Goal: Navigation & Orientation: Find specific page/section

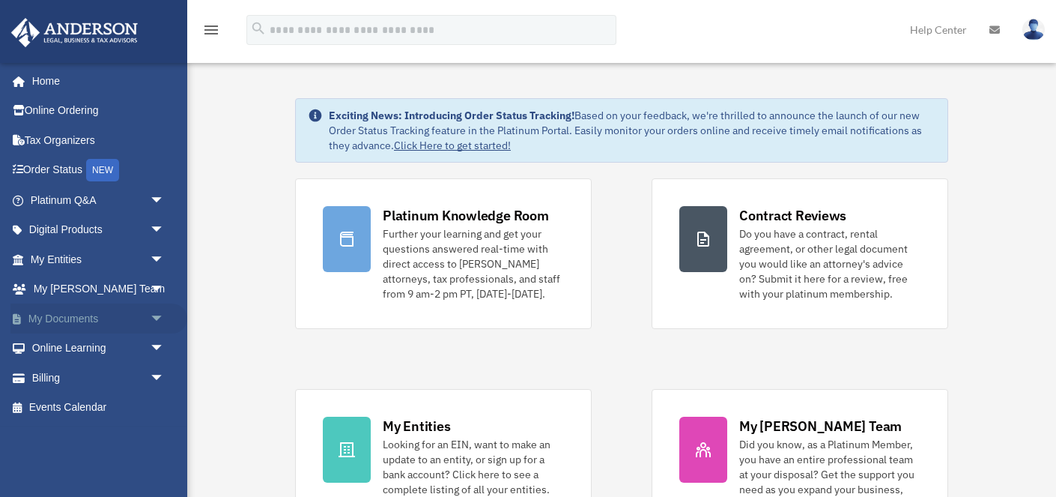
scroll to position [16, 0]
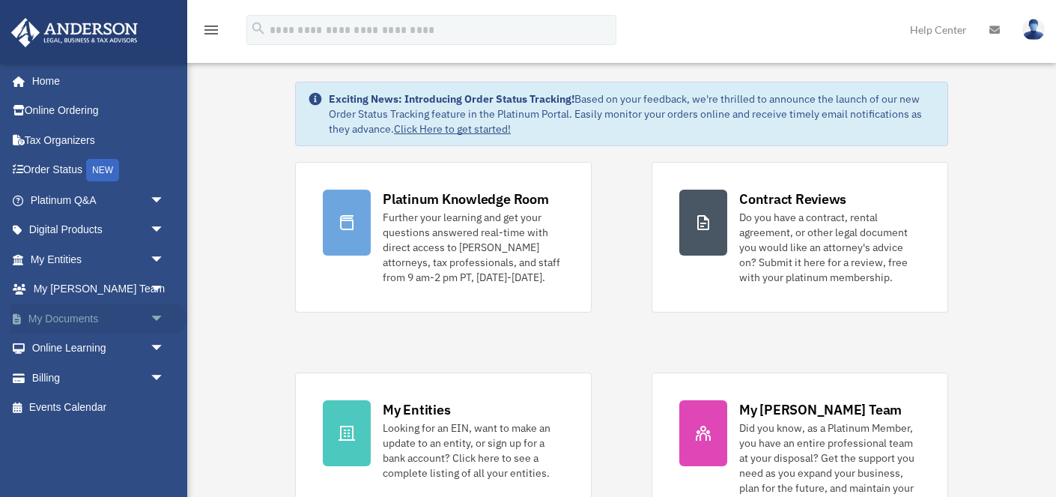
click at [160, 315] on span "arrow_drop_down" at bounding box center [165, 318] width 30 height 31
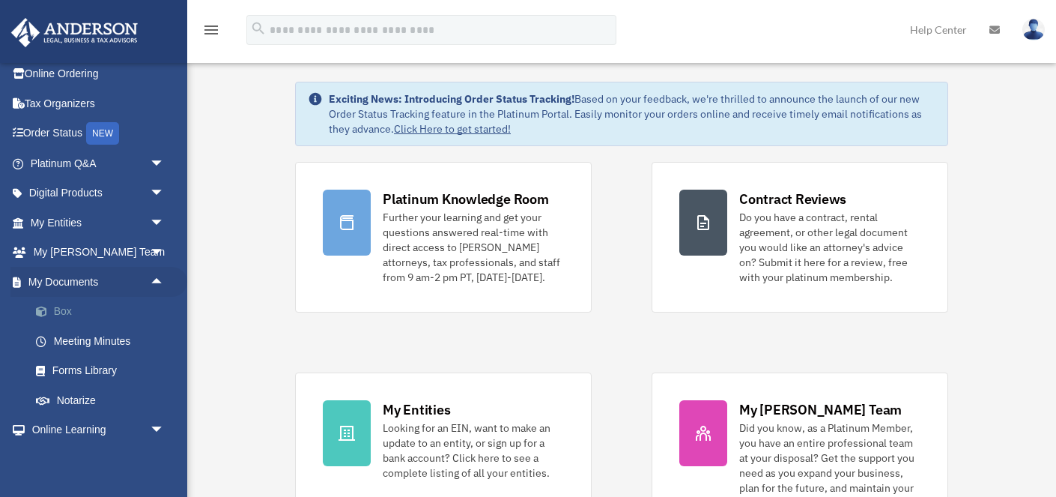
scroll to position [41, 0]
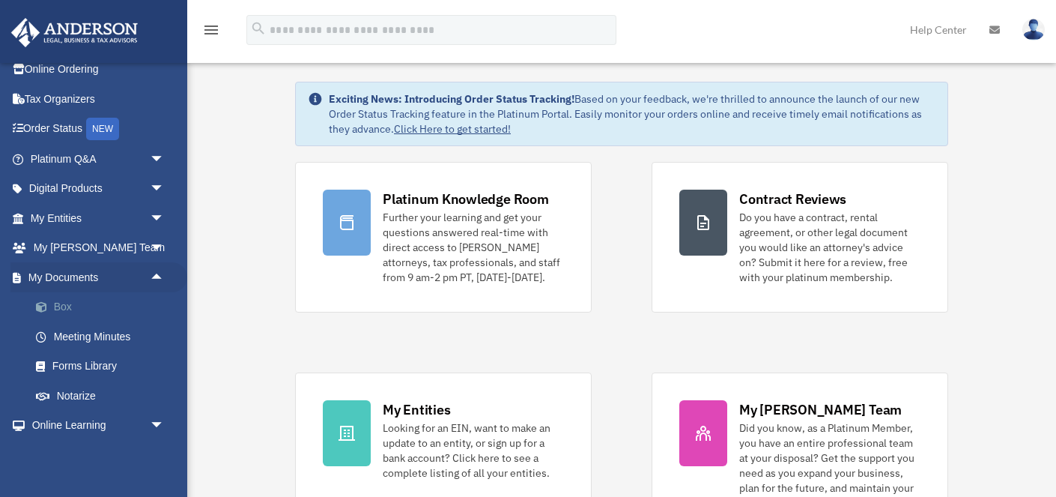
click at [58, 306] on link "Box" at bounding box center [104, 307] width 166 height 30
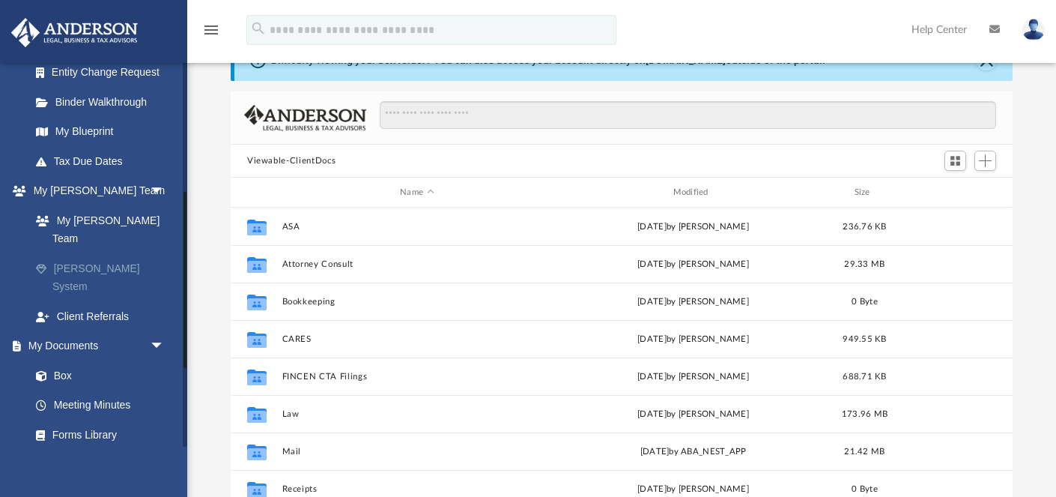
scroll to position [282, 0]
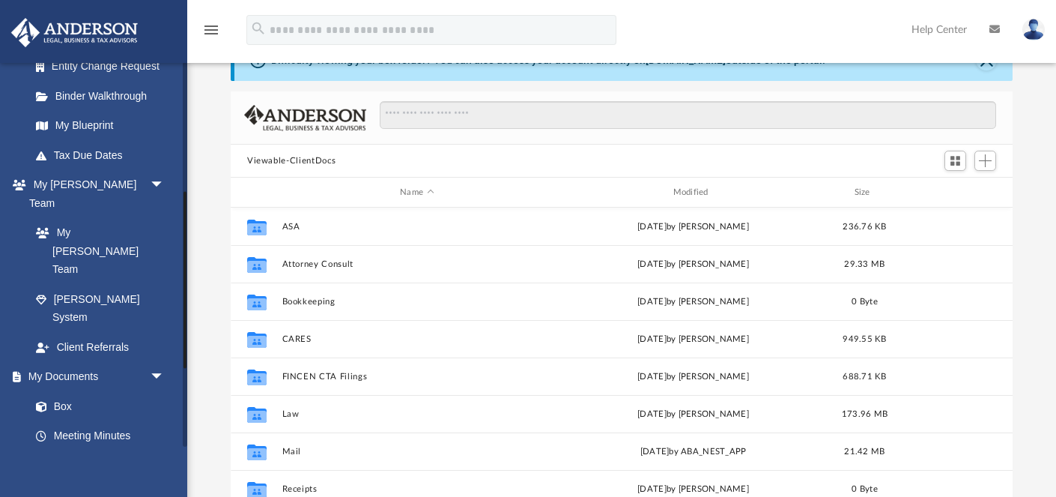
click at [79, 450] on link "Forms Library" at bounding box center [104, 465] width 166 height 30
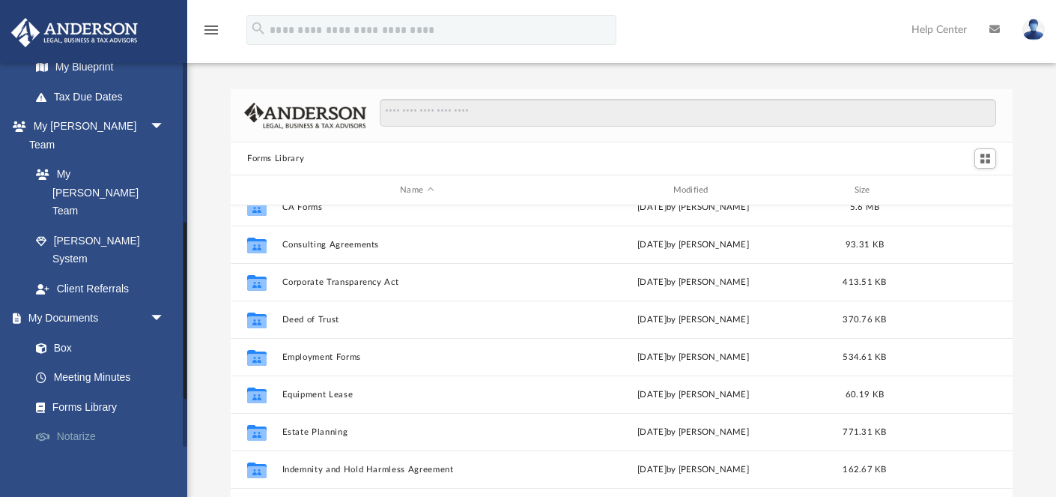
scroll to position [365, 0]
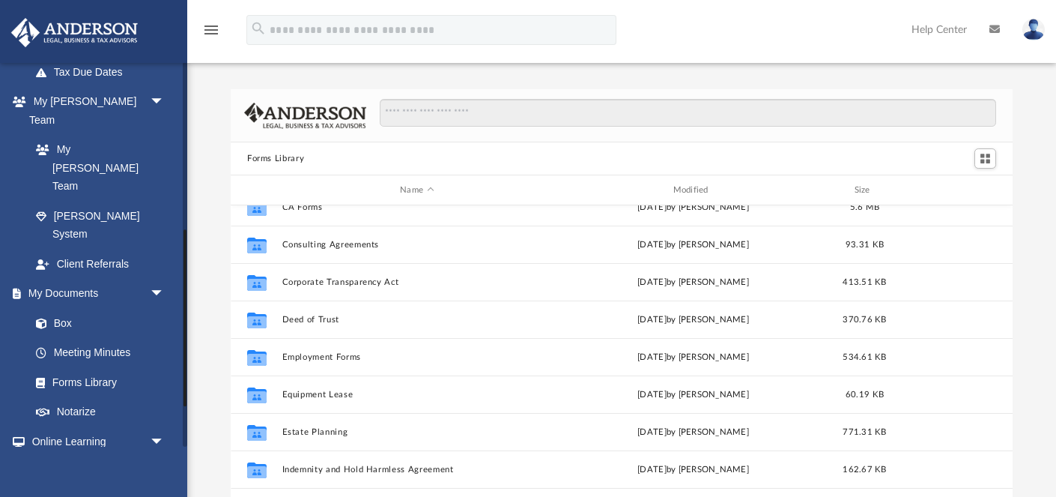
click at [84, 485] on link "Video Training" at bounding box center [104, 500] width 166 height 30
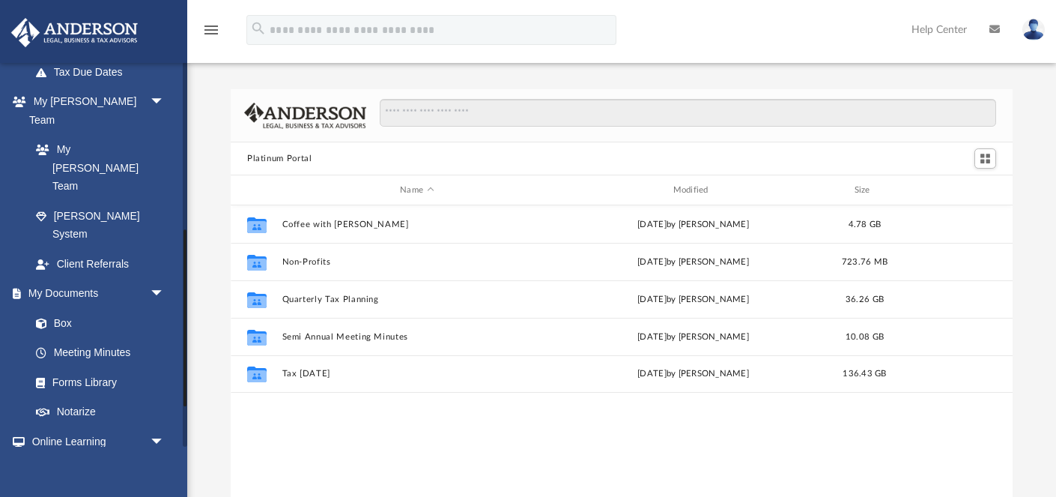
scroll to position [340, 782]
click at [68, 426] on link "Online Learning arrow_drop_down" at bounding box center [98, 441] width 177 height 30
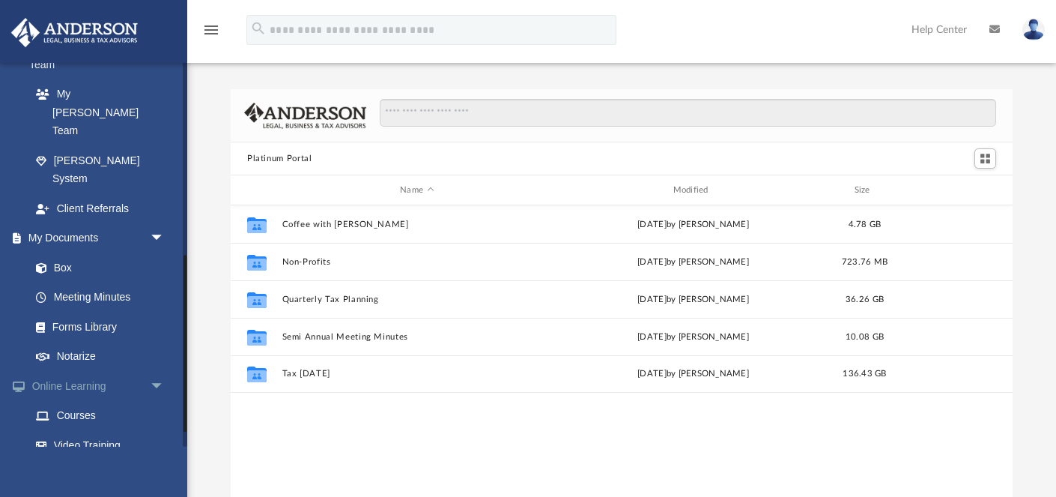
scroll to position [452, 0]
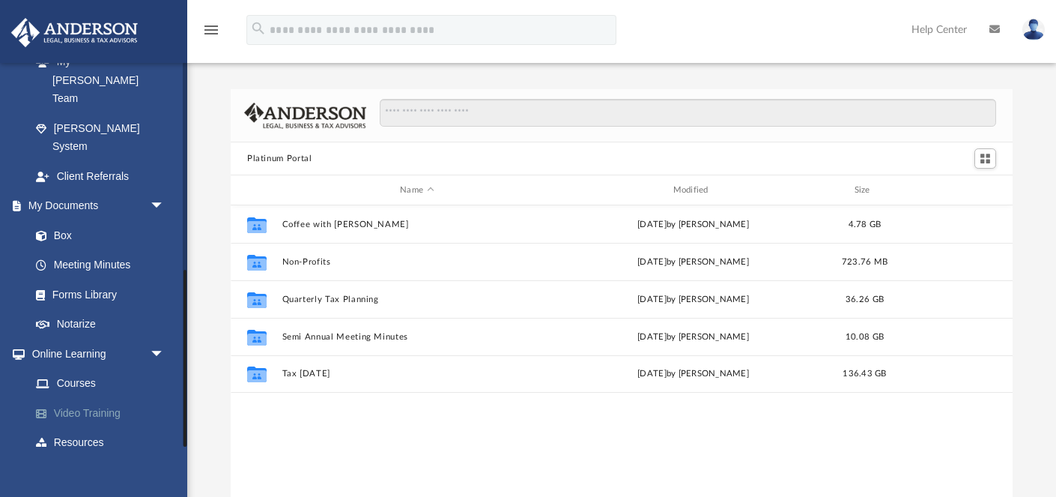
click at [80, 398] on link "Video Training" at bounding box center [104, 413] width 166 height 30
click at [75, 369] on link "Courses" at bounding box center [104, 384] width 166 height 30
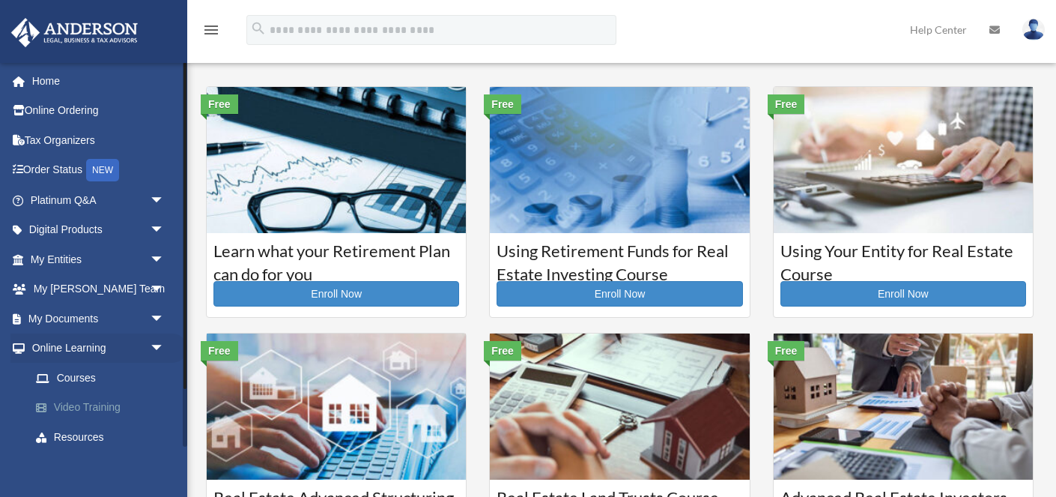
click at [105, 408] on link "Video Training" at bounding box center [104, 407] width 166 height 30
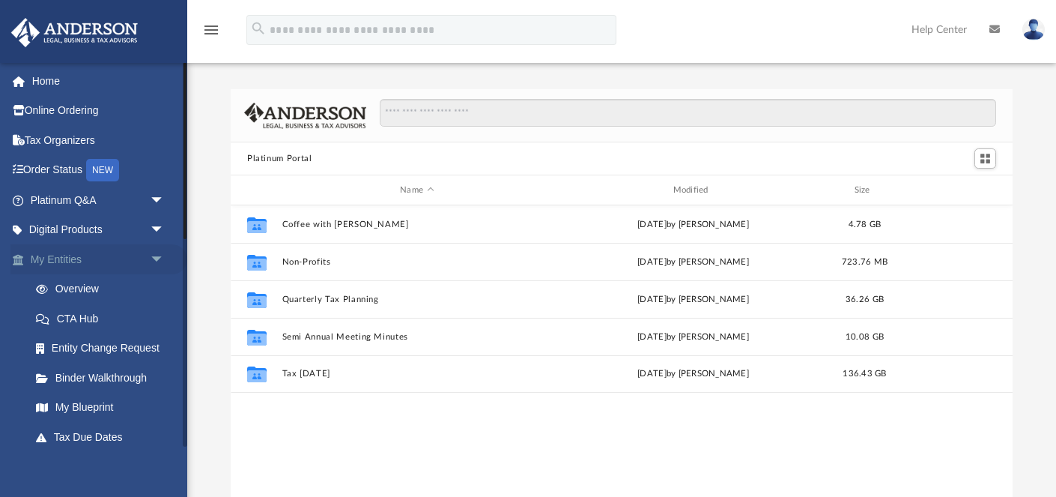
click at [155, 256] on span "arrow_drop_down" at bounding box center [165, 259] width 30 height 31
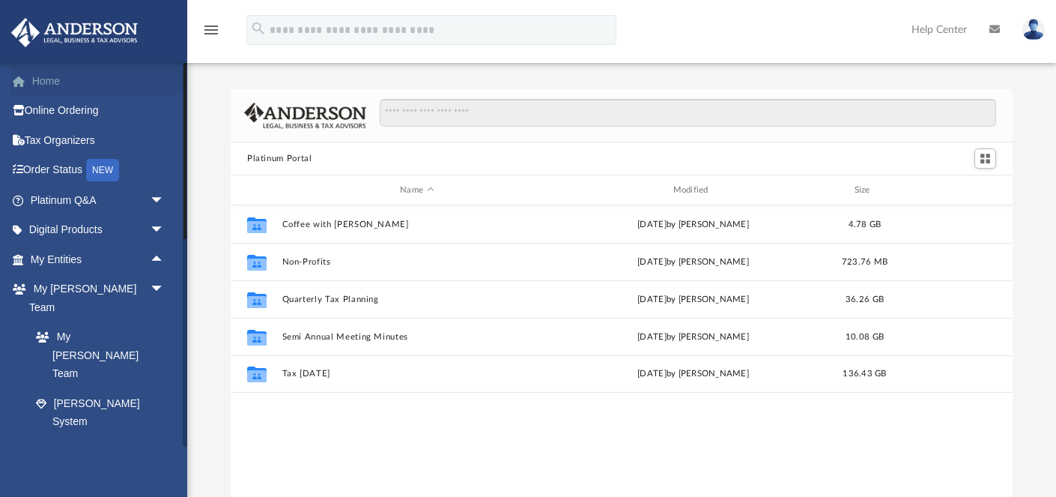
click at [52, 83] on link "Home" at bounding box center [98, 81] width 177 height 30
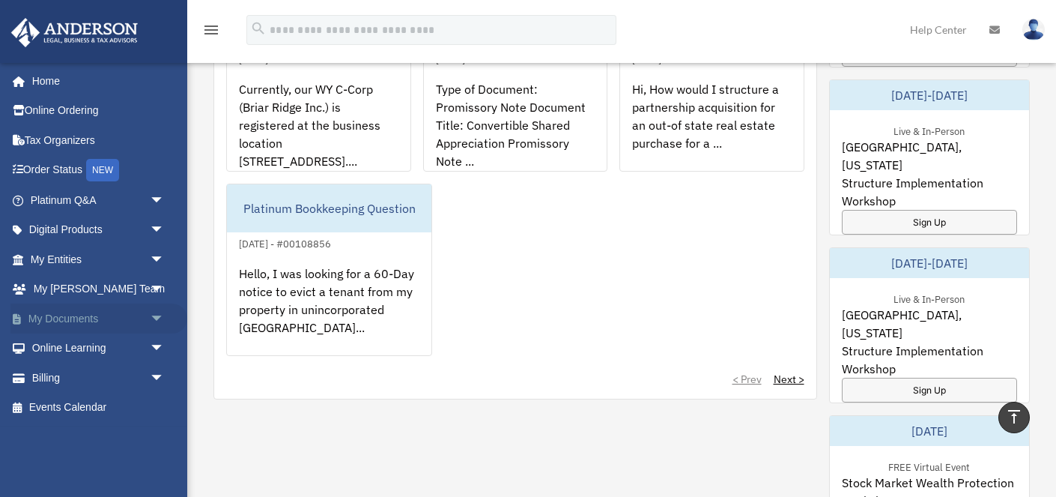
scroll to position [758, 0]
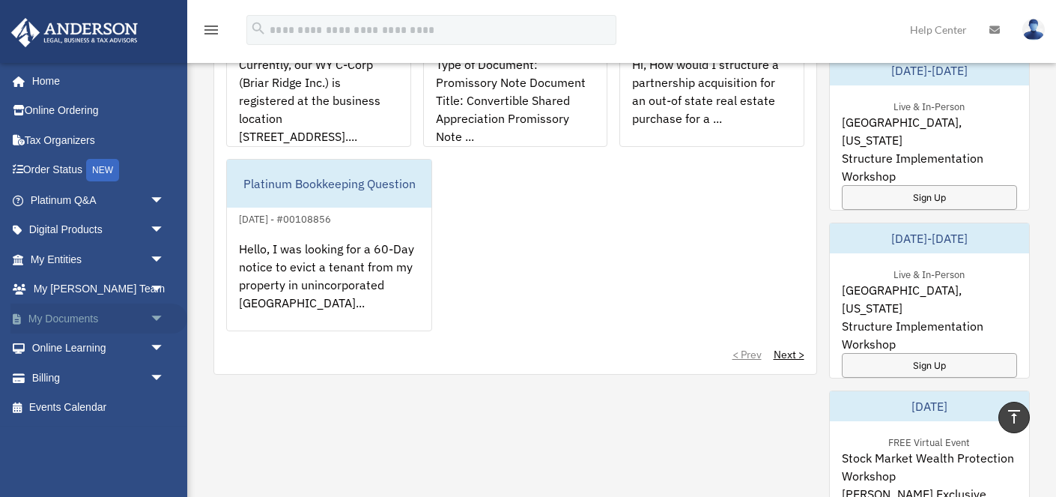
click at [154, 315] on span "arrow_drop_down" at bounding box center [165, 318] width 30 height 31
click at [67, 349] on link "Box" at bounding box center [104, 348] width 166 height 30
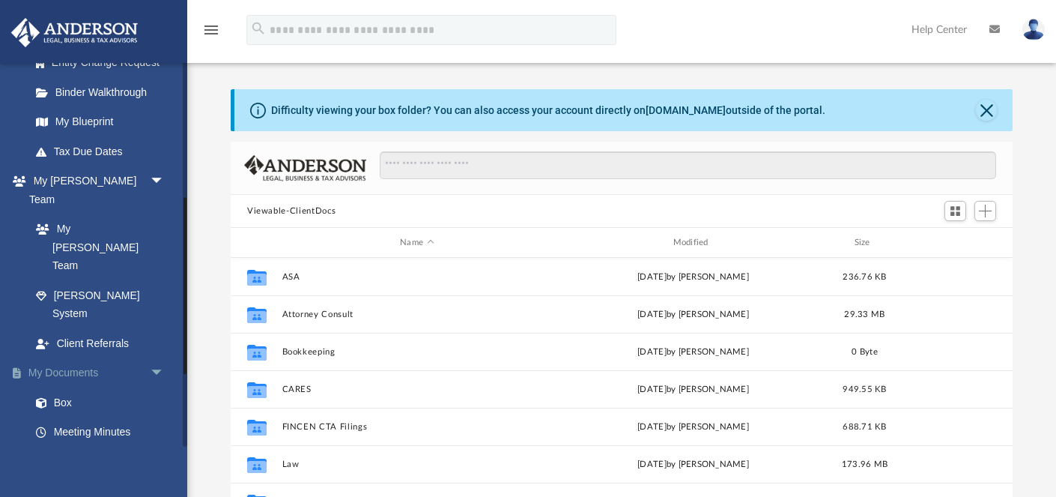
scroll to position [294, 0]
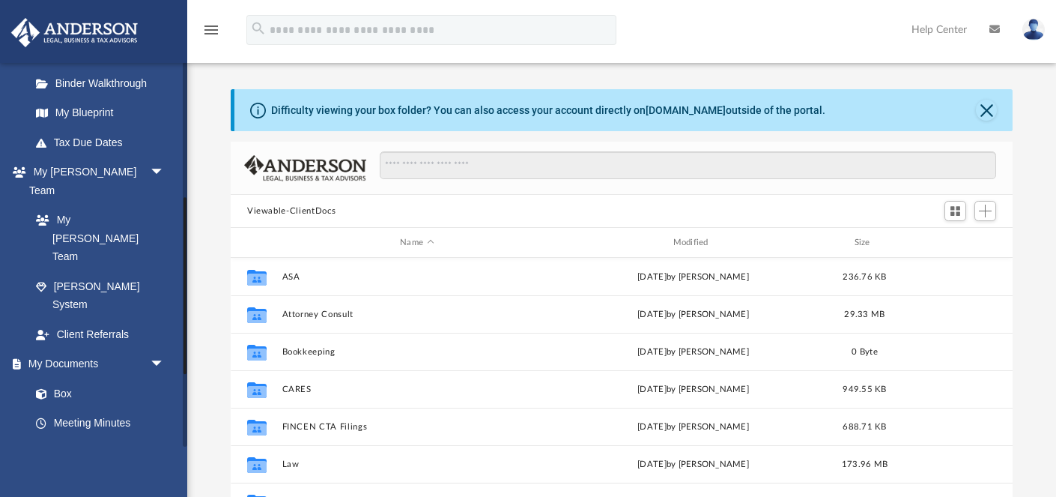
click at [103, 437] on link "Forms Library" at bounding box center [104, 452] width 166 height 30
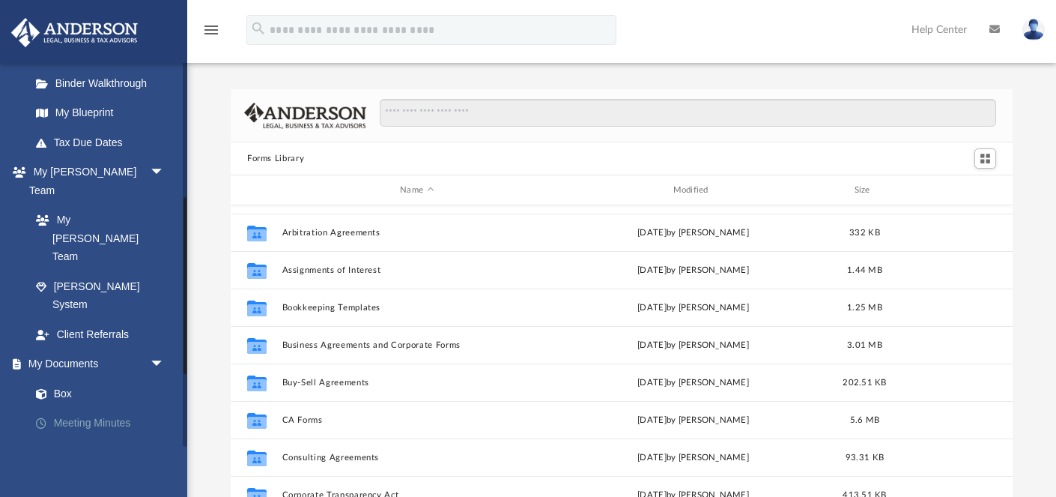
scroll to position [79, 0]
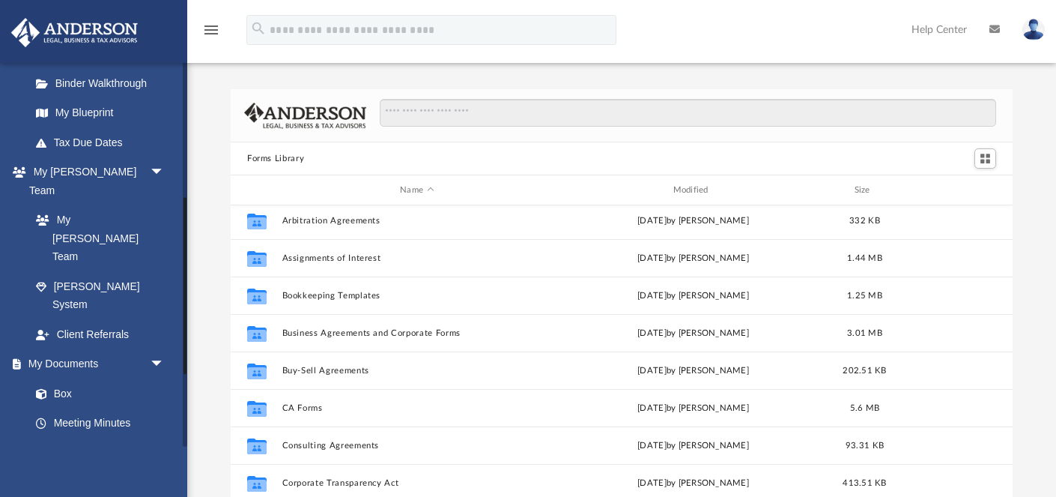
click at [103, 437] on link "Forms Library" at bounding box center [104, 452] width 166 height 30
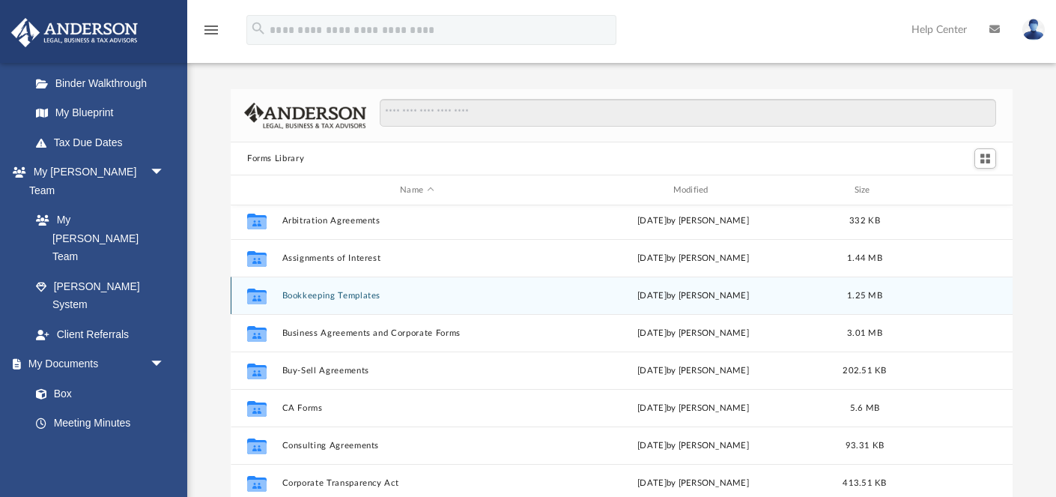
scroll to position [0, 0]
